Goal: Information Seeking & Learning: Learn about a topic

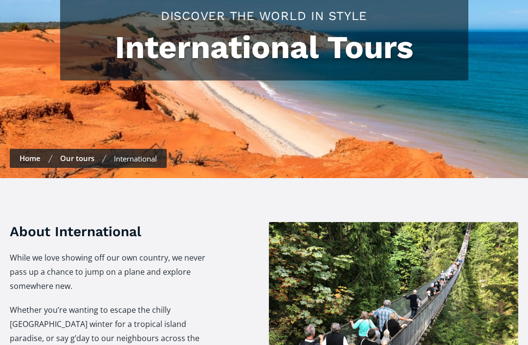
scroll to position [63, 0]
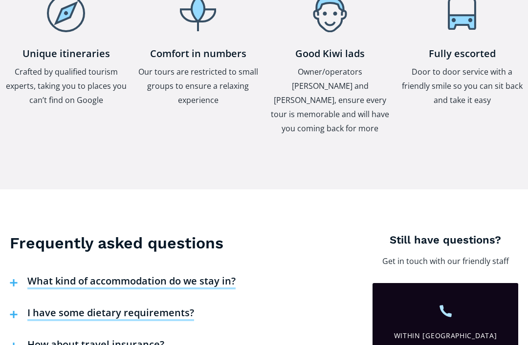
scroll to position [2403, 0]
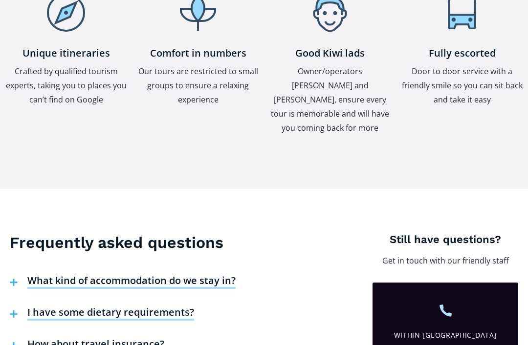
click at [205, 275] on h4 "What kind of accommodation do we stay in?" at bounding box center [131, 282] width 208 height 15
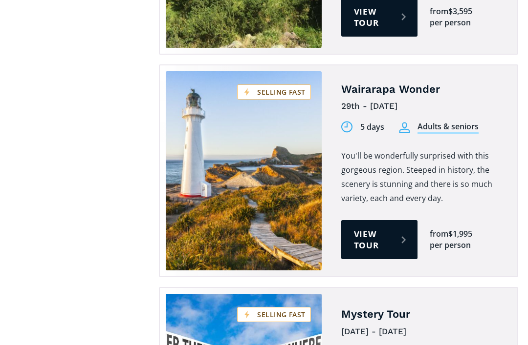
scroll to position [1361, 0]
click at [379, 220] on link "View tour" at bounding box center [379, 239] width 76 height 39
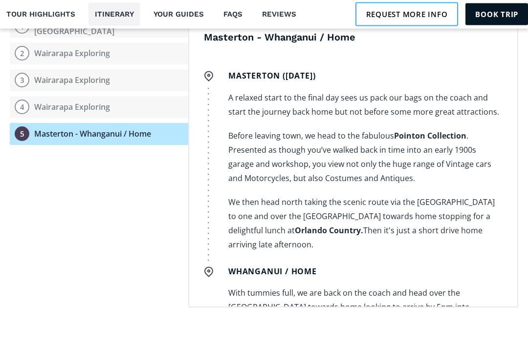
scroll to position [1188, 0]
click at [501, 286] on p "With tummies full, we are back on the coach and head over the [GEOGRAPHIC_DATA]…" at bounding box center [365, 307] width 274 height 43
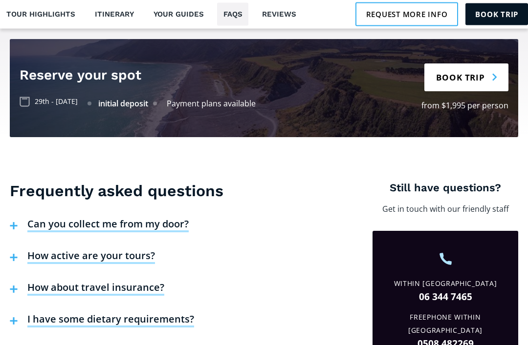
scroll to position [2187, 0]
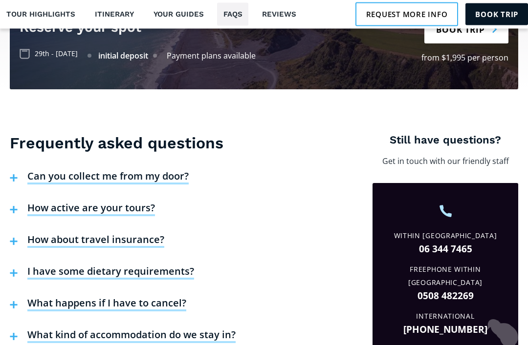
click at [129, 202] on h4 "How active are your tours?" at bounding box center [91, 209] width 128 height 15
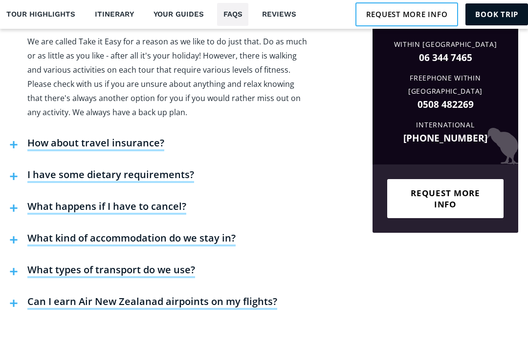
scroll to position [2252, 0]
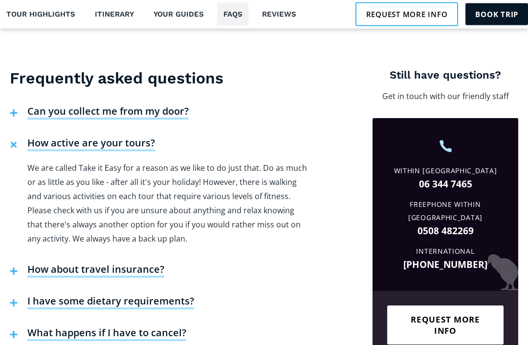
click at [130, 327] on h4 "What happens if I have to cancel?" at bounding box center [106, 334] width 159 height 15
